Goal: Communication & Community: Answer question/provide support

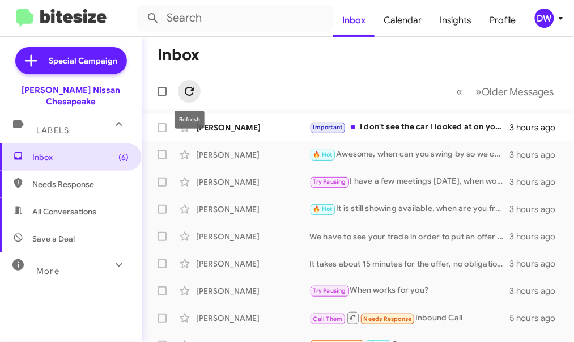
click at [188, 92] on icon at bounding box center [189, 91] width 14 height 14
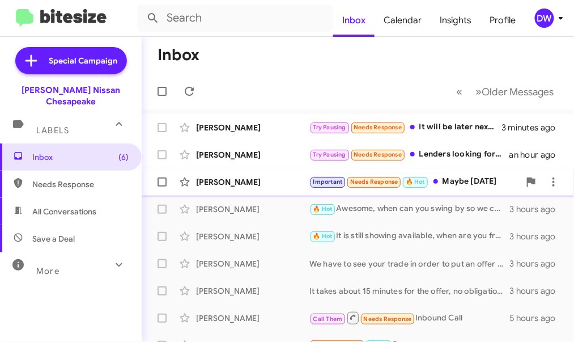
click at [489, 188] on div "Important Needs Response 🔥 Hot Maybe [DATE]" at bounding box center [414, 181] width 210 height 13
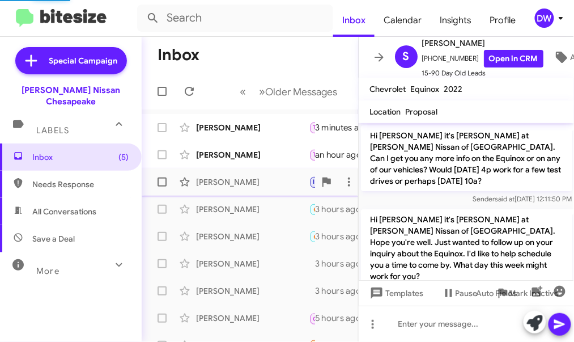
scroll to position [1632, 0]
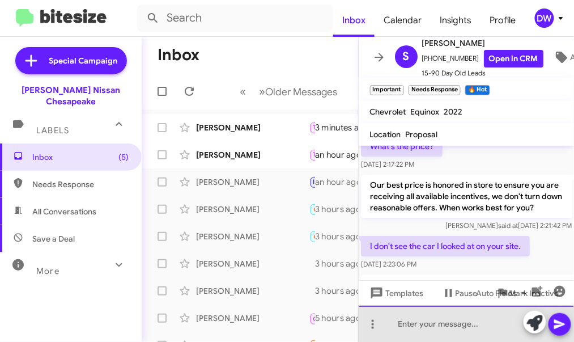
click at [417, 328] on div at bounding box center [467, 323] width 216 height 36
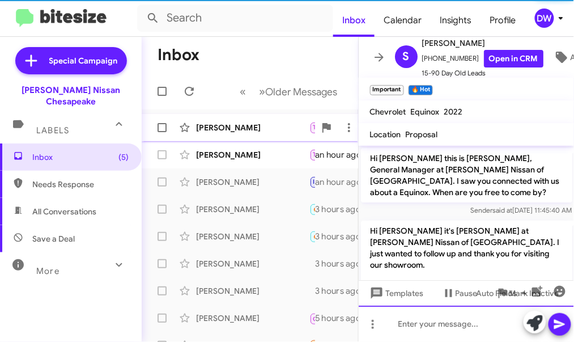
scroll to position [57, 0]
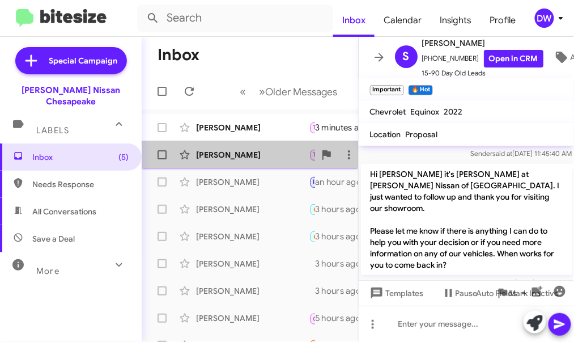
click at [231, 152] on div "[PERSON_NAME]" at bounding box center [252, 154] width 113 height 11
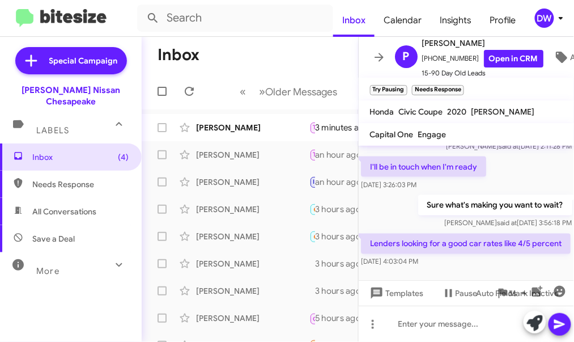
scroll to position [400, 0]
click at [237, 132] on mat-tooltip-component "No Page" at bounding box center [238, 120] width 46 height 34
click at [270, 133] on div "[PERSON_NAME]" at bounding box center [252, 127] width 113 height 11
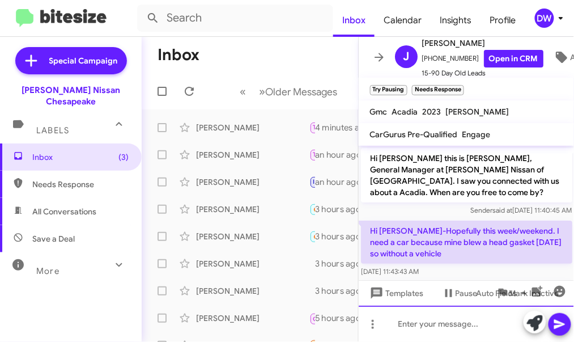
click at [450, 329] on div at bounding box center [467, 323] width 216 height 36
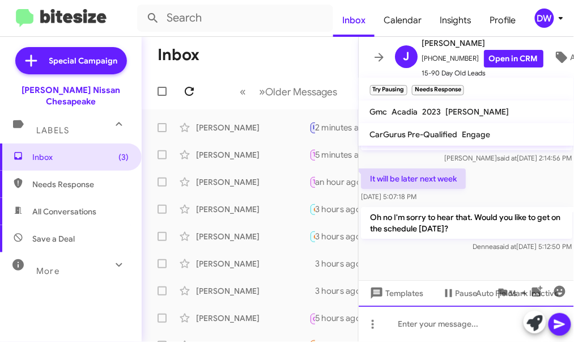
scroll to position [807, 0]
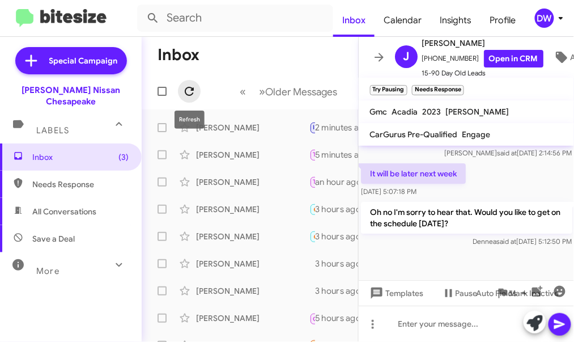
click at [190, 93] on icon at bounding box center [189, 91] width 14 height 14
click at [190, 90] on icon at bounding box center [189, 91] width 14 height 14
click at [254, 141] on span "[PERSON_NAME] Important 🔥 Hot Perfect, what time were you thinking ? 3 minutes …" at bounding box center [250, 154] width 216 height 27
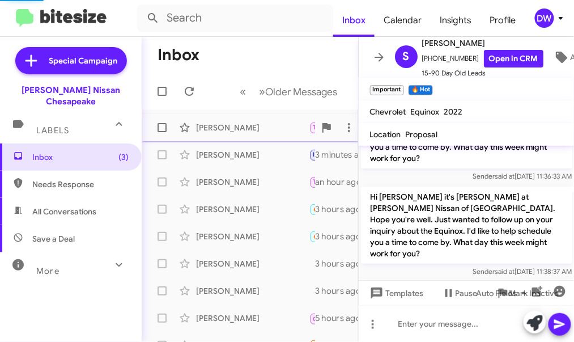
click at [253, 133] on div "[PERSON_NAME] Try Pausing Oh no I'm sorry to hear that. Would you like to get o…" at bounding box center [250, 127] width 198 height 23
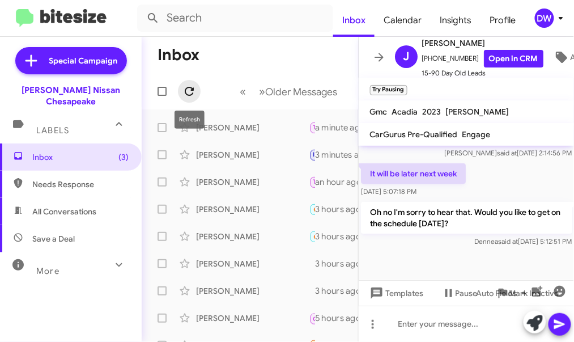
click at [189, 93] on icon at bounding box center [189, 91] width 14 height 14
click at [182, 92] on span at bounding box center [189, 91] width 23 height 14
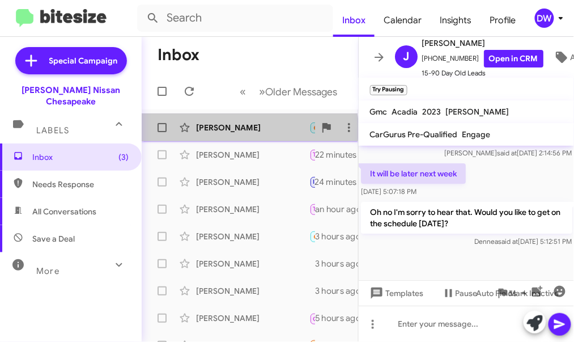
click at [240, 129] on div "[PERSON_NAME]" at bounding box center [252, 127] width 113 height 11
